Goal: Find specific page/section: Find specific page/section

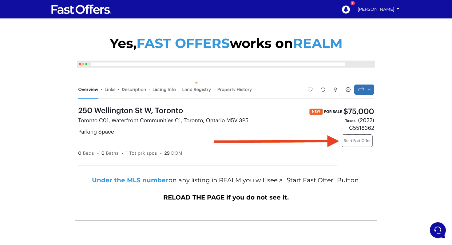
click at [63, 11] on img at bounding box center [82, 9] width 62 height 12
click at [371, 8] on link "[PERSON_NAME]" at bounding box center [379, 9] width 46 height 11
click at [373, 22] on link "My Offers" at bounding box center [380, 22] width 42 height 8
